Goal: Information Seeking & Learning: Learn about a topic

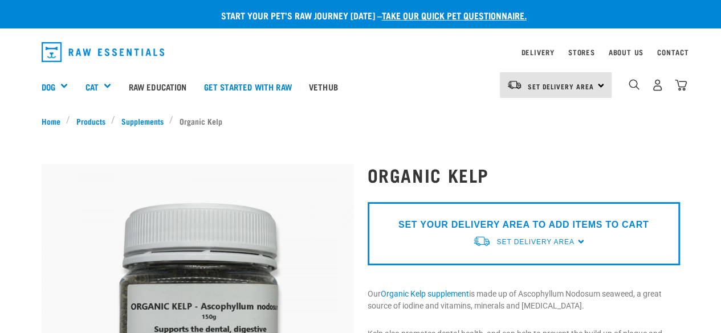
scroll to position [67, 0]
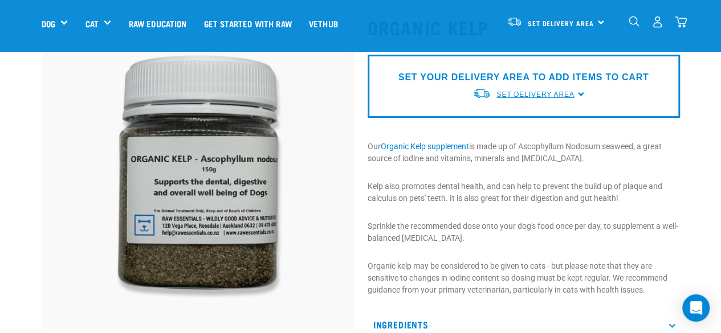
click at [528, 93] on span "Set Delivery Area" at bounding box center [535, 95] width 78 height 8
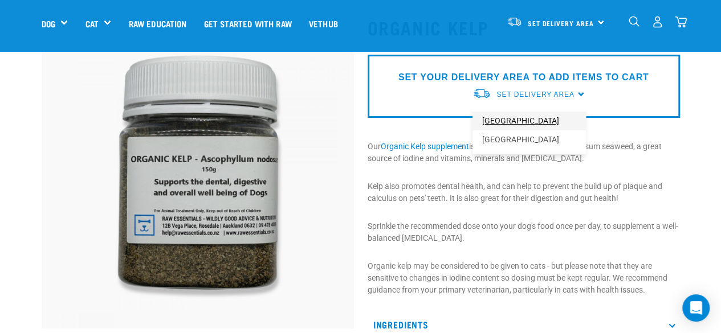
click at [500, 118] on link "[GEOGRAPHIC_DATA]" at bounding box center [528, 121] width 113 height 19
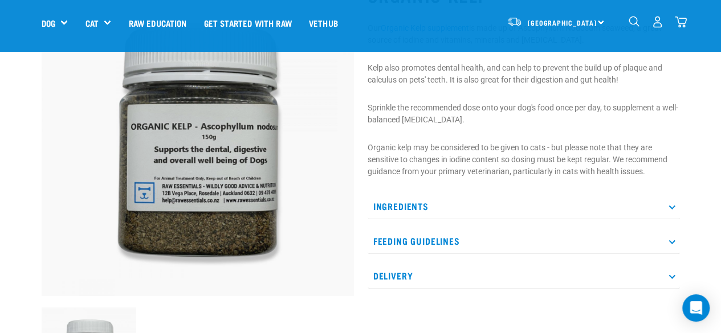
scroll to position [115, 0]
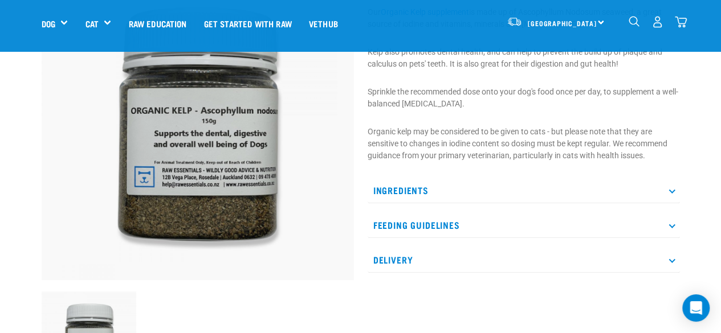
click at [400, 185] on p "Ingredients" at bounding box center [524, 191] width 312 height 26
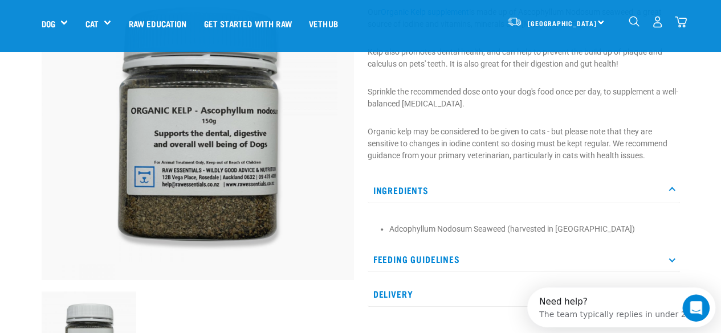
scroll to position [0, 0]
click at [440, 254] on p "Feeding Guidelines" at bounding box center [524, 260] width 312 height 26
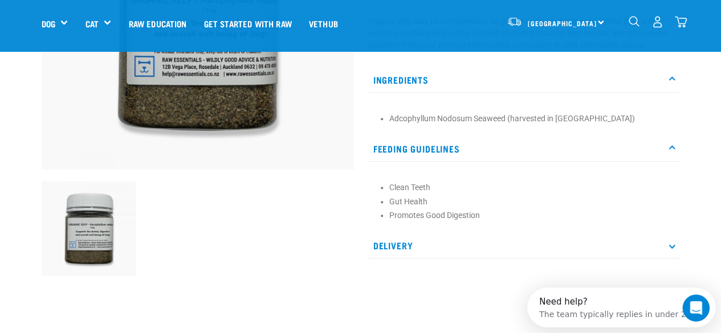
scroll to position [227, 0]
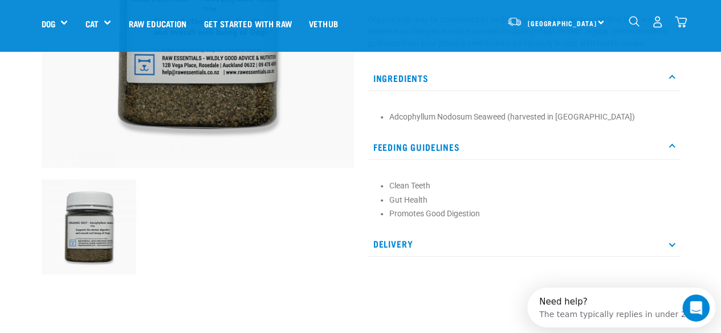
click at [409, 246] on p "Delivery" at bounding box center [524, 244] width 312 height 26
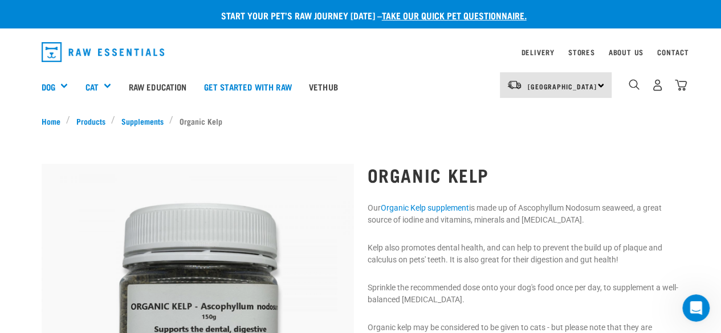
scroll to position [0, 0]
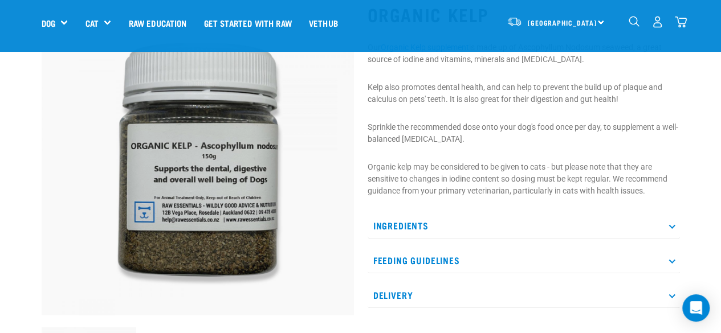
scroll to position [179, 0]
